Goal: Task Accomplishment & Management: Manage account settings

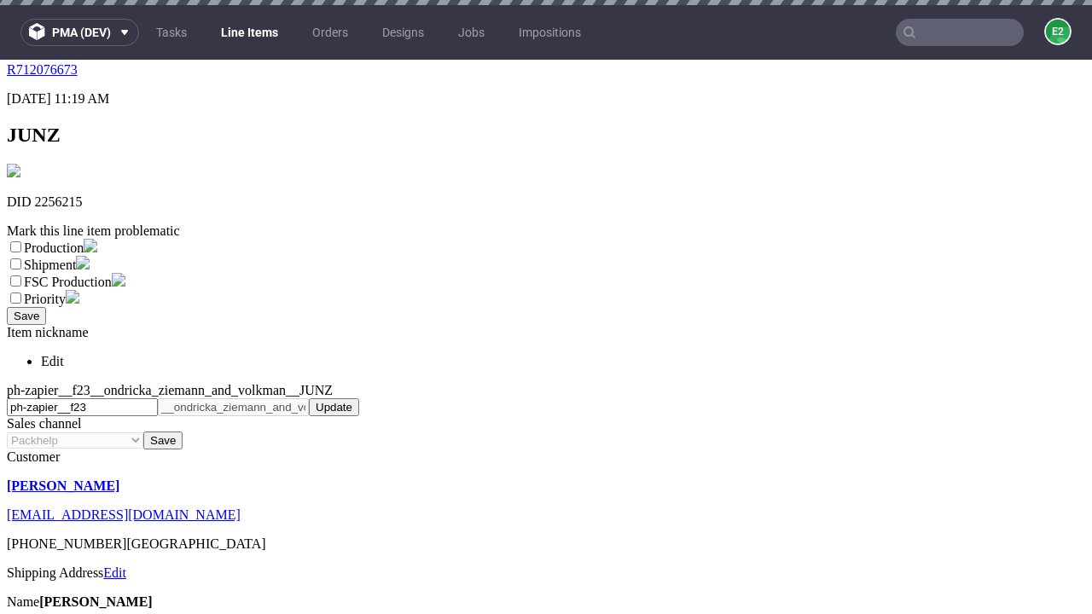
scroll to position [5, 0]
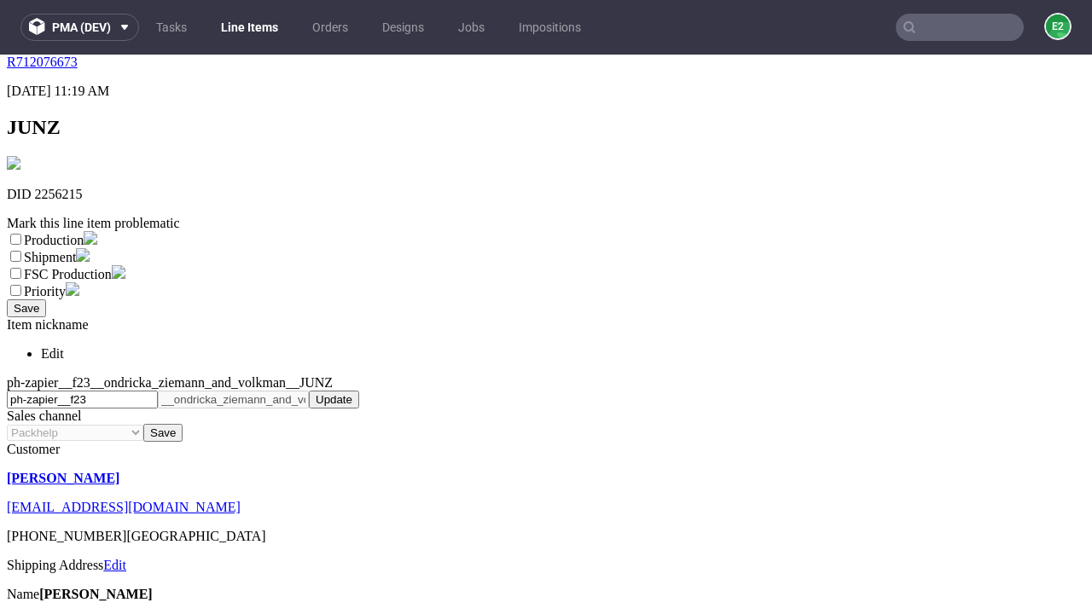
select select "dtp_ca_needed"
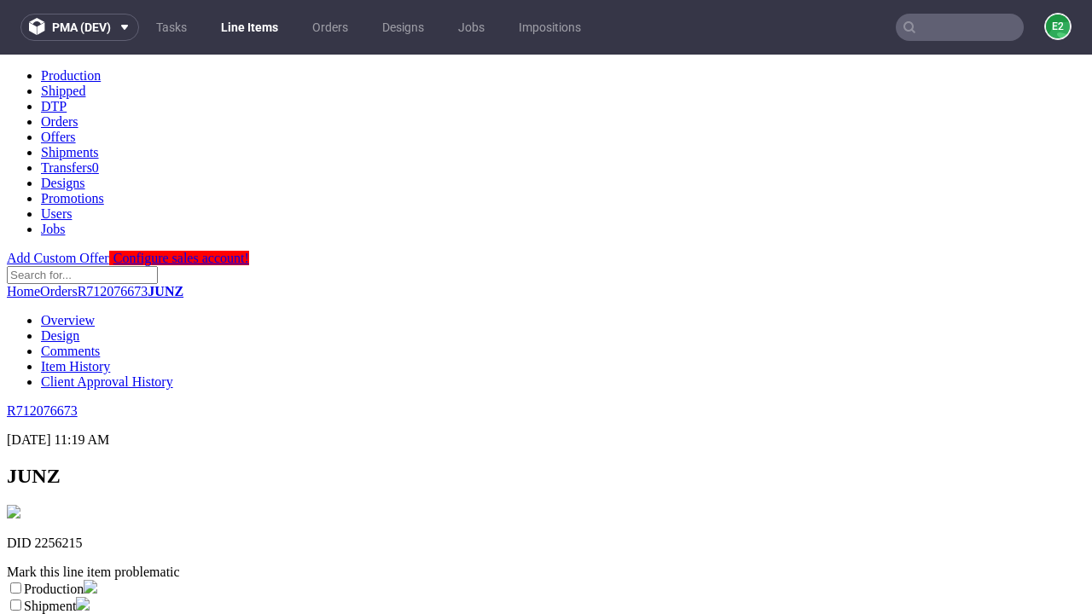
scroll to position [0, 0]
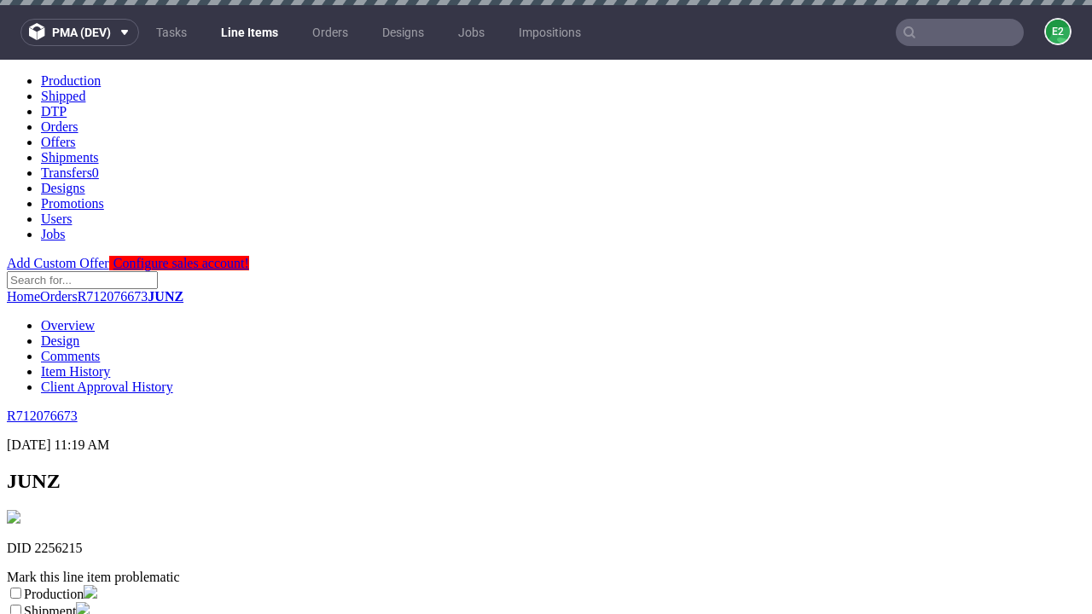
checkbox input "true"
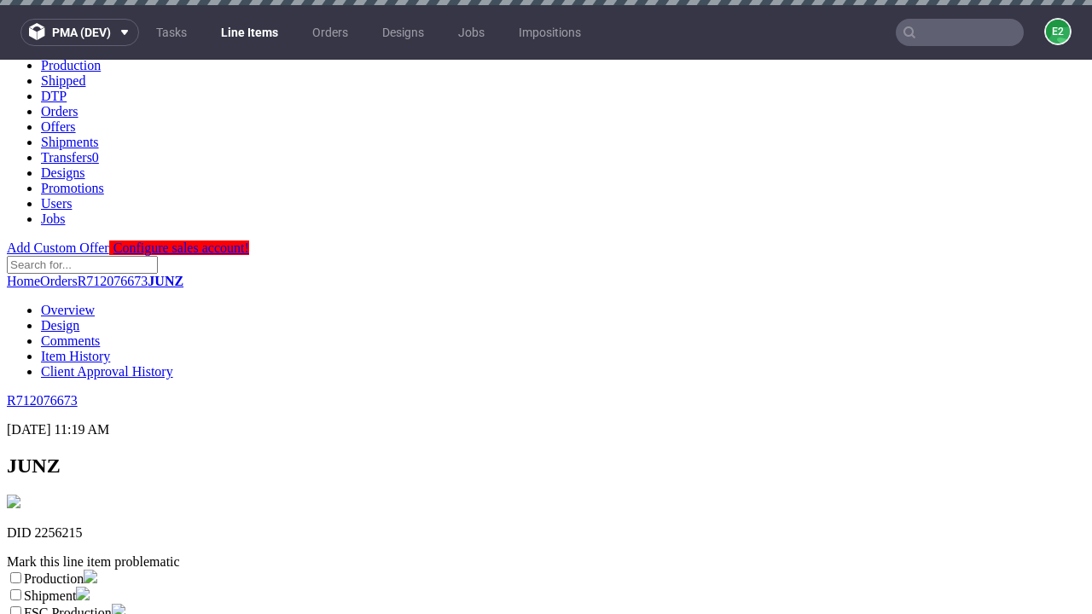
scroll to position [5, 0]
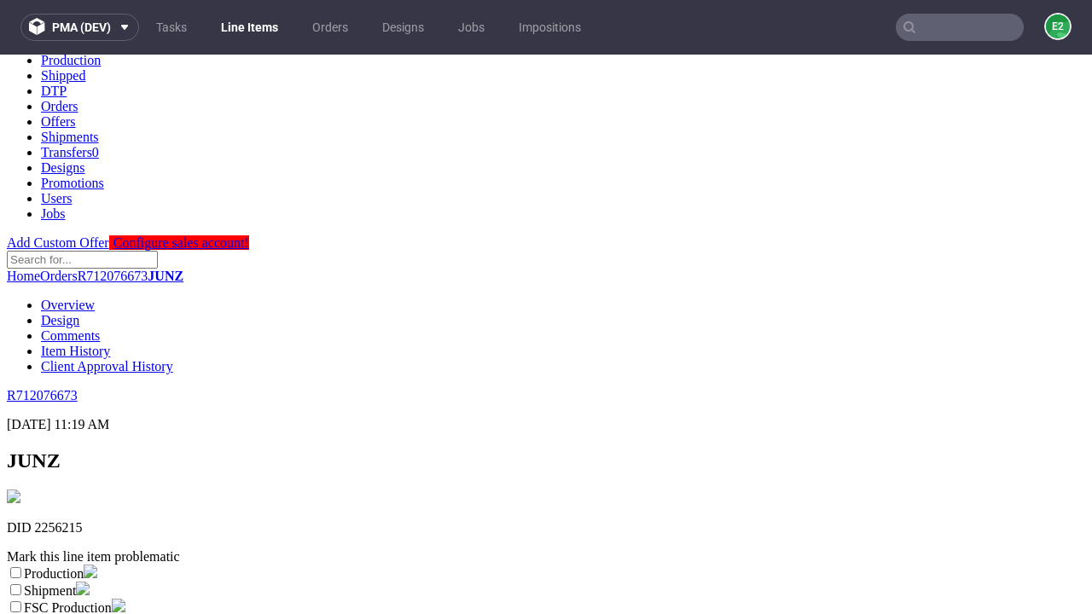
type textarea "test"
